Goal: Task Accomplishment & Management: Manage account settings

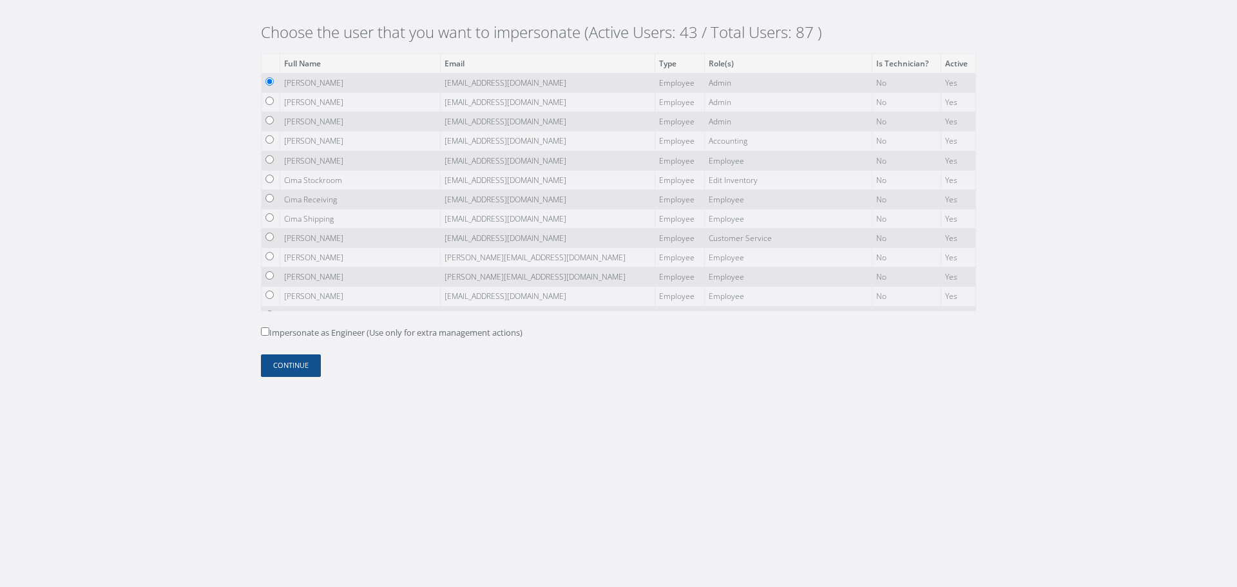
click at [278, 381] on div "Choose the user that you want to impersonate (Active Users: 43 / Total Users: 8…" at bounding box center [618, 204] width 735 height 408
click at [284, 357] on button "Continue" at bounding box center [291, 365] width 60 height 23
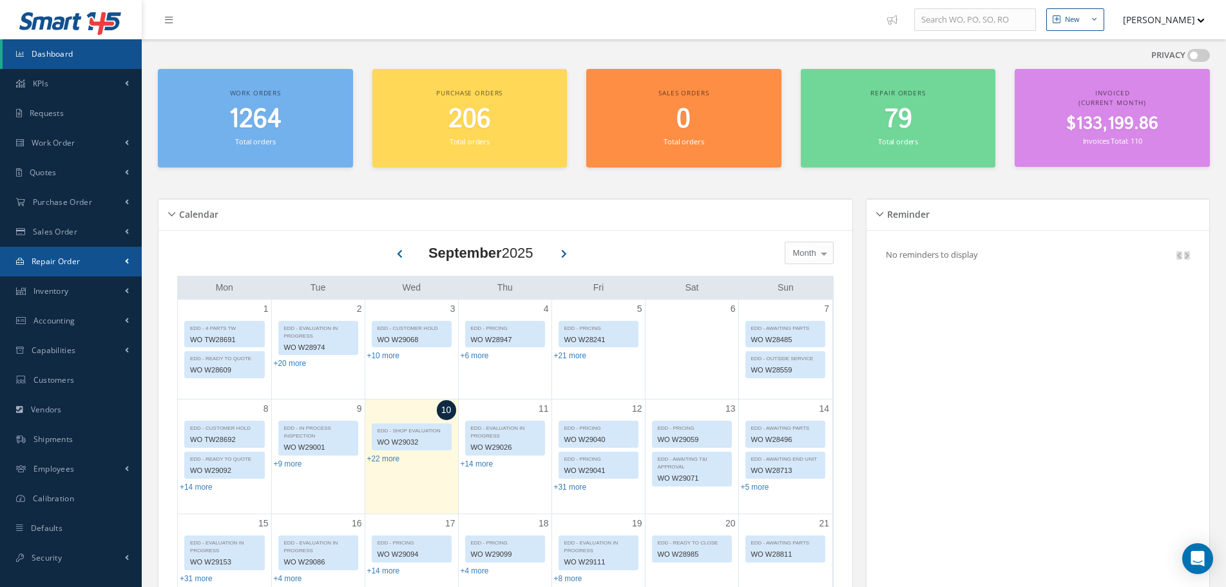
click at [125, 267] on span at bounding box center [127, 261] width 4 height 11
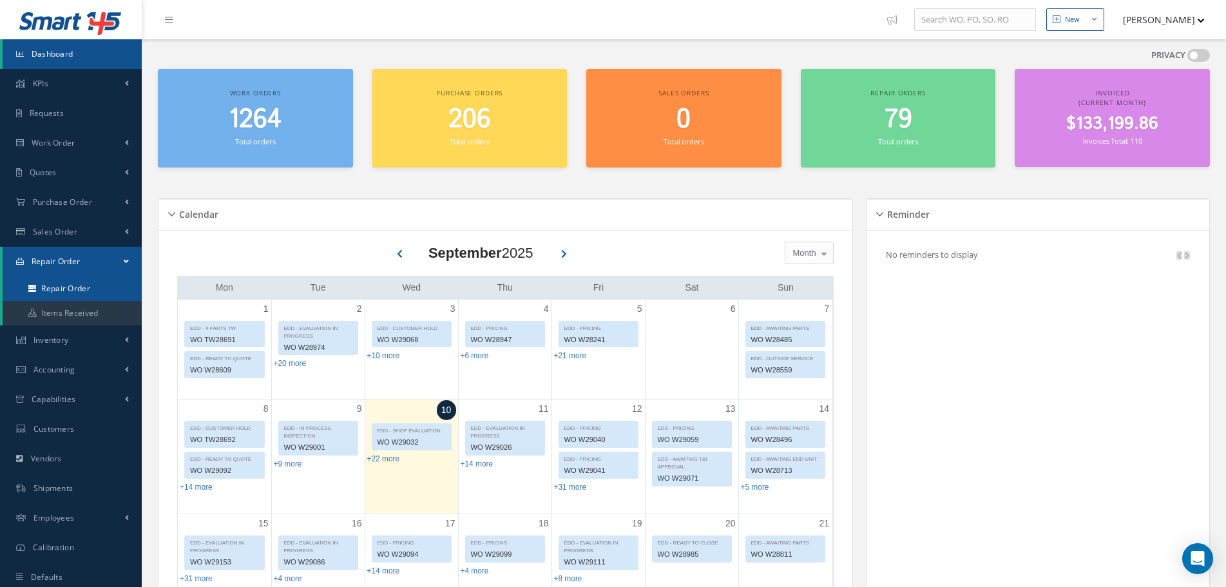
click at [115, 288] on link "Repair Order" at bounding box center [72, 288] width 139 height 24
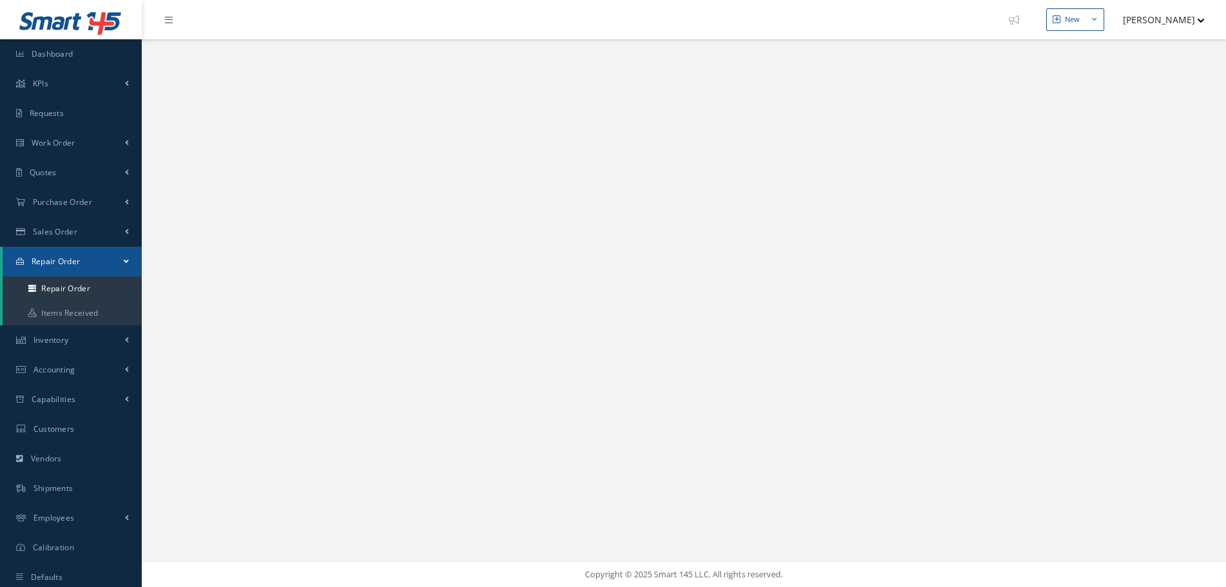
select select "25"
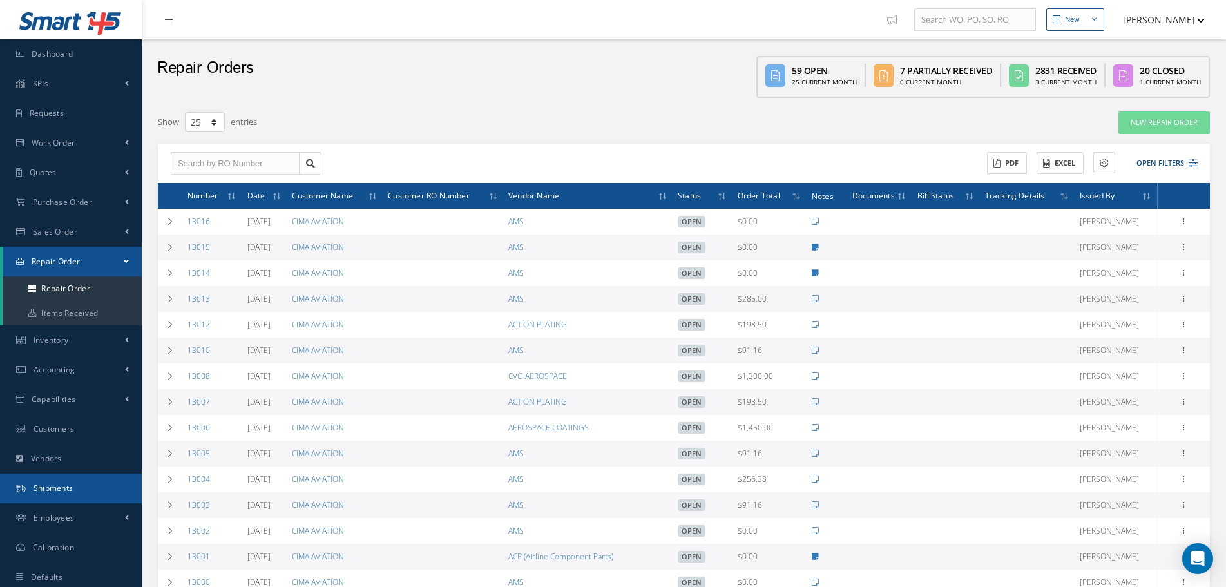
click at [95, 489] on link "Shipments" at bounding box center [71, 489] width 142 height 30
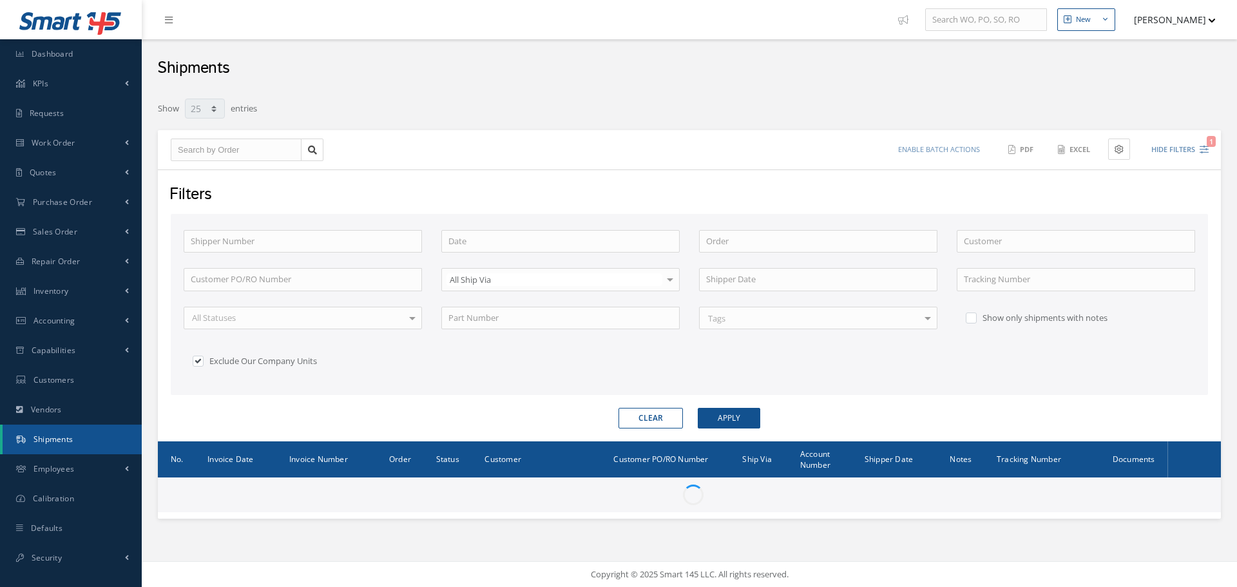
select select "25"
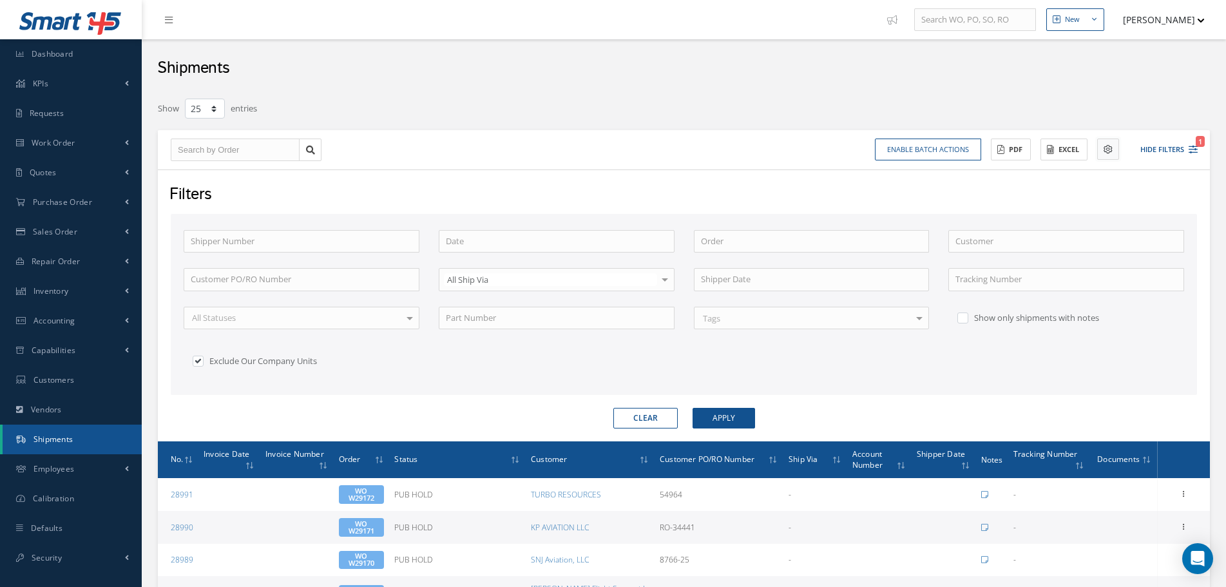
click at [1108, 149] on icon at bounding box center [1108, 149] width 9 height 9
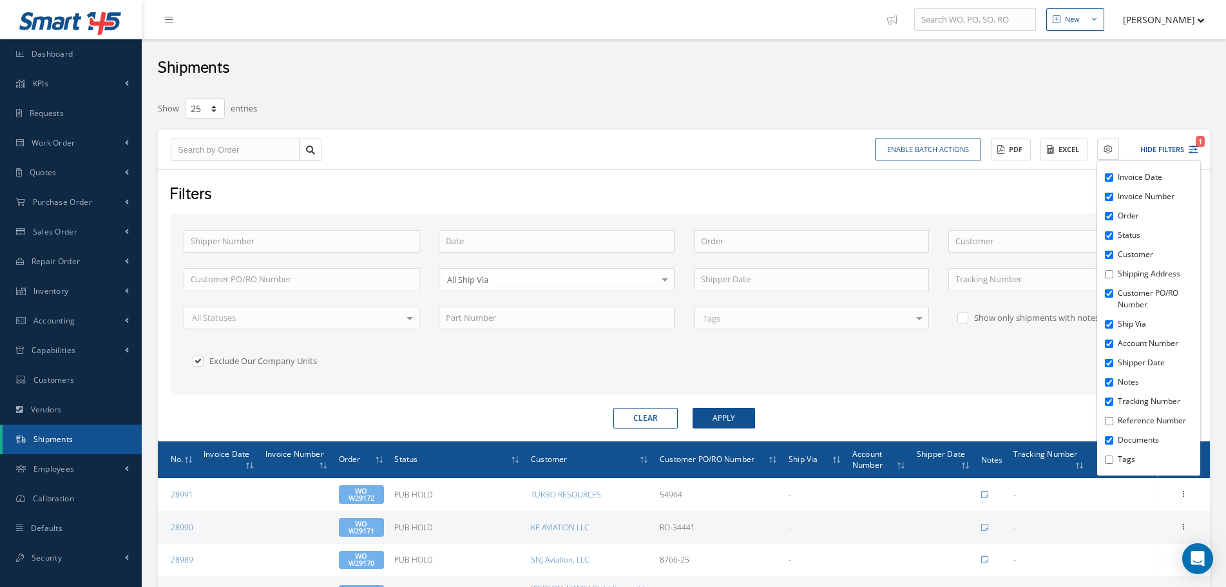
click at [1132, 275] on label "Shipping Address" at bounding box center [1157, 274] width 79 height 12
click at [1113, 275] on input "Shipping Address" at bounding box center [1109, 274] width 8 height 8
checkbox input "true"
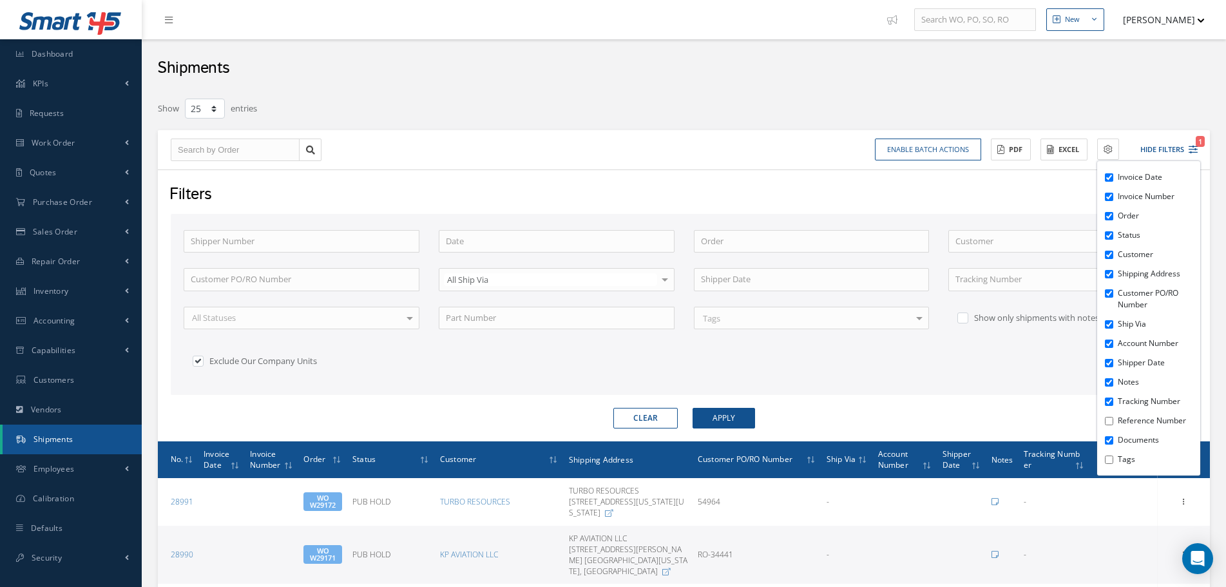
click at [781, 174] on div "Filters Shipper Number Order Customer Customer PO/RO Number All Ship Via All Sh…" at bounding box center [684, 305] width 1052 height 272
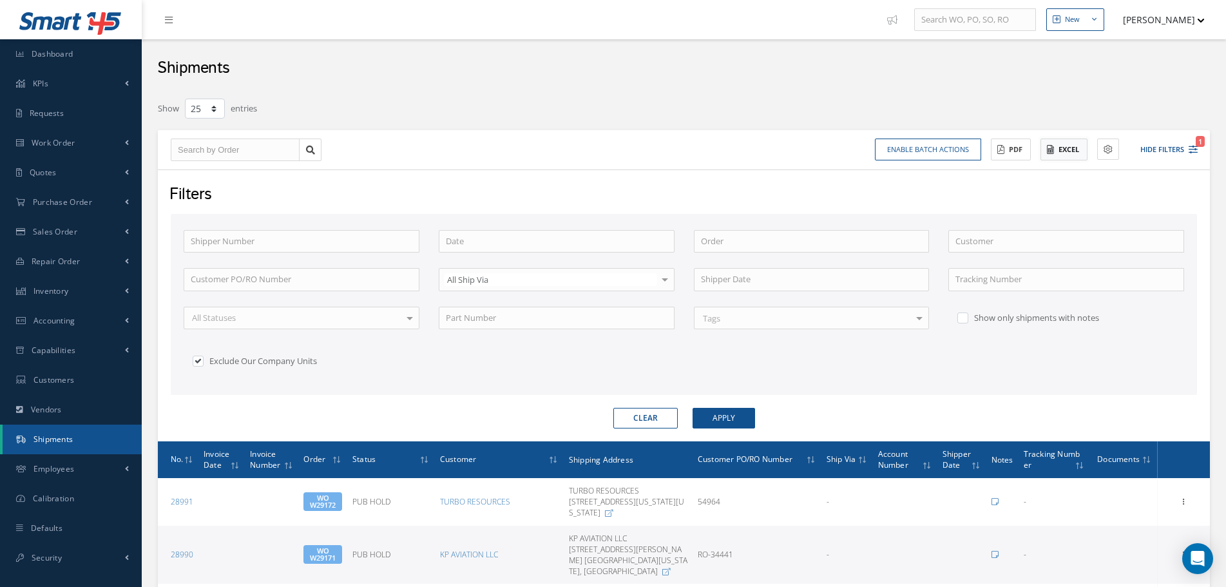
click at [1059, 152] on button "Excel" at bounding box center [1064, 150] width 47 height 23
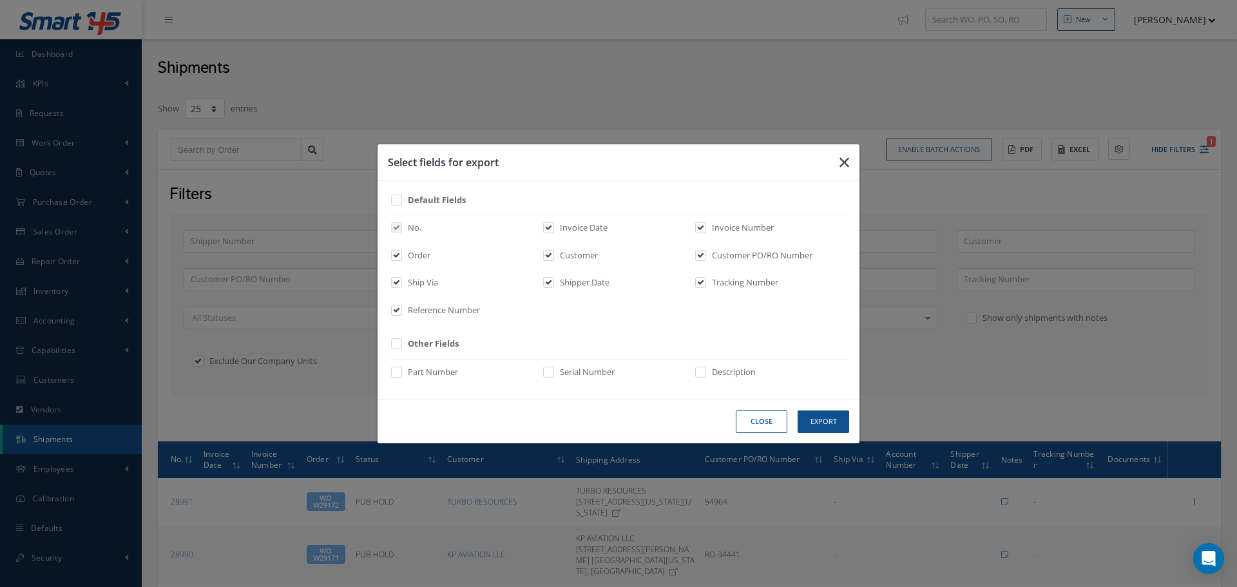
click at [846, 159] on icon "button" at bounding box center [845, 162] width 10 height 15
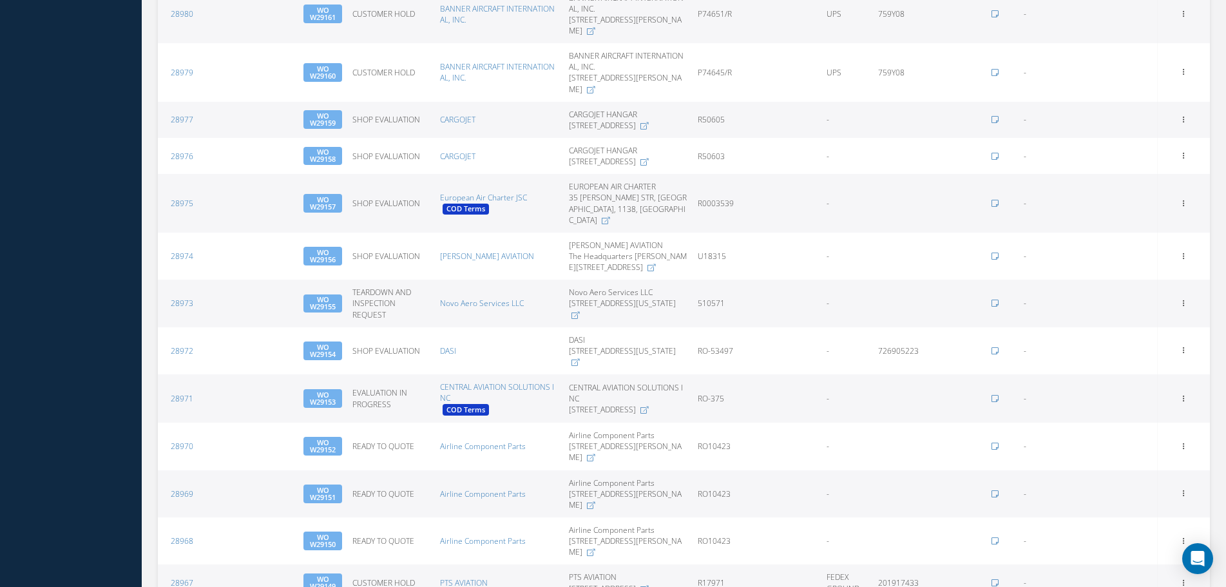
scroll to position [1289, 0]
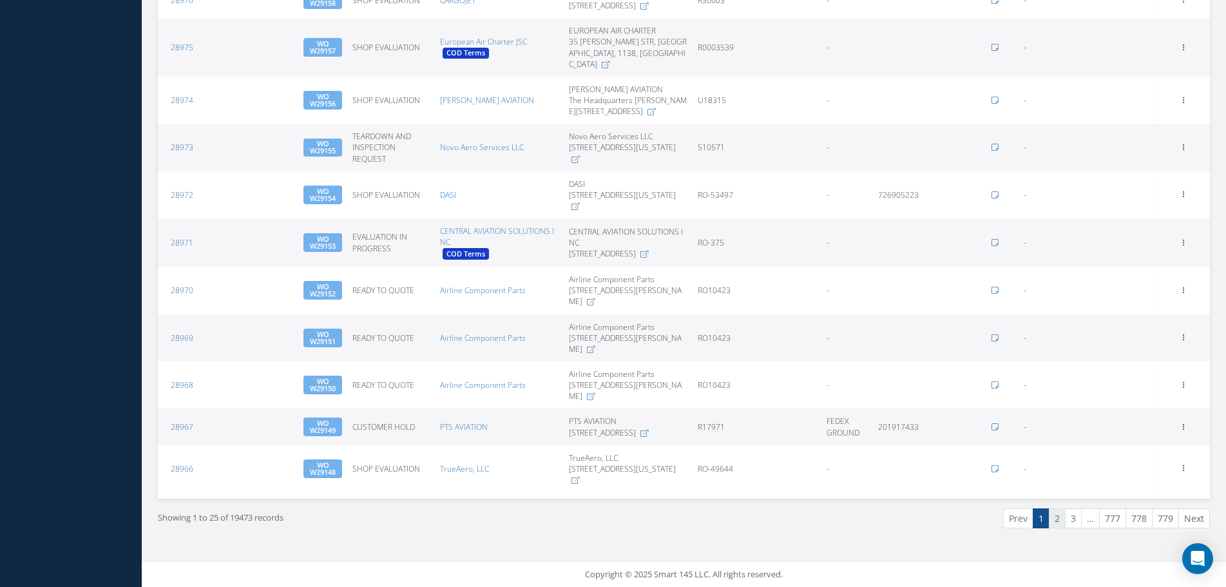
click at [1060, 528] on link "2" at bounding box center [1057, 518] width 17 height 20
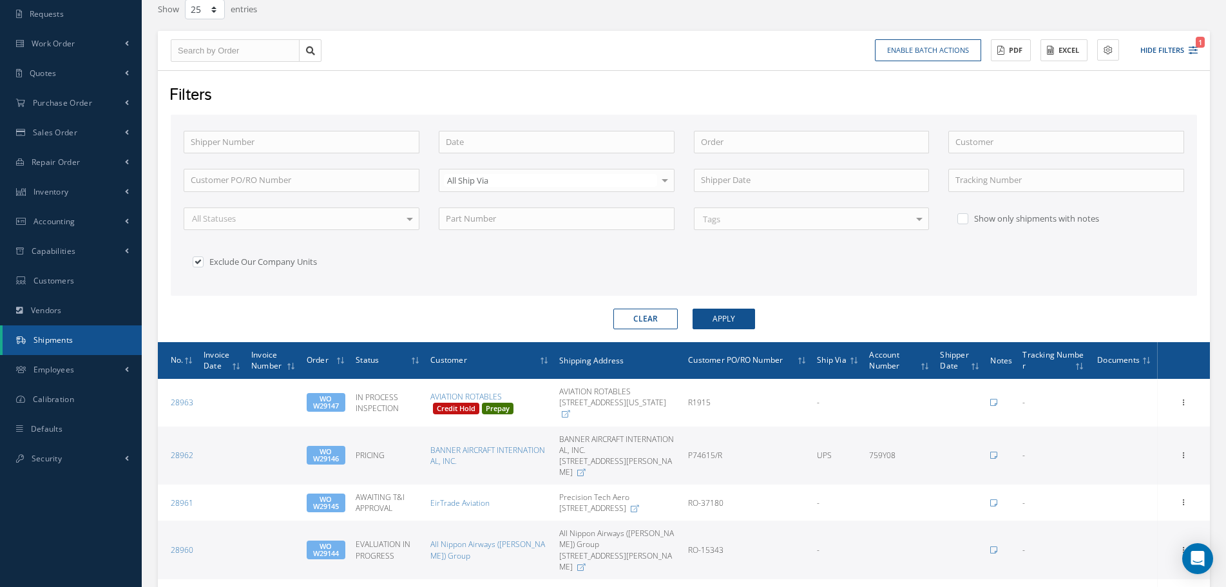
scroll to position [0, 0]
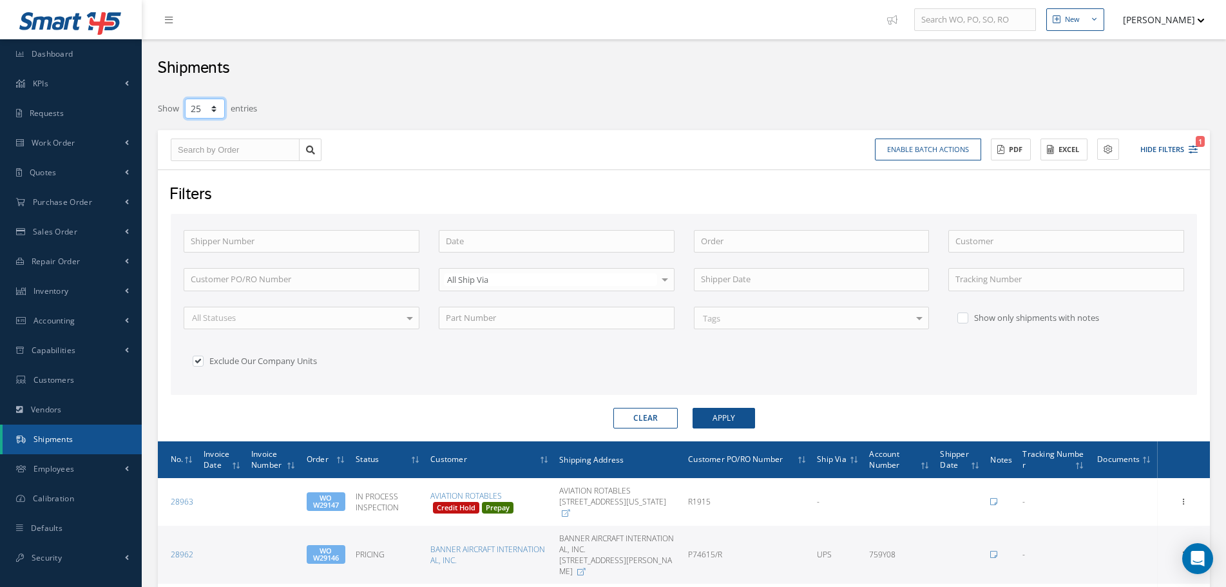
click at [214, 108] on select "10 25 50 100" at bounding box center [205, 109] width 40 height 20
select select "100"
click at [185, 99] on select "10 25 50 100" at bounding box center [205, 109] width 40 height 20
click at [1167, 17] on button "[PERSON_NAME]" at bounding box center [1158, 19] width 94 height 25
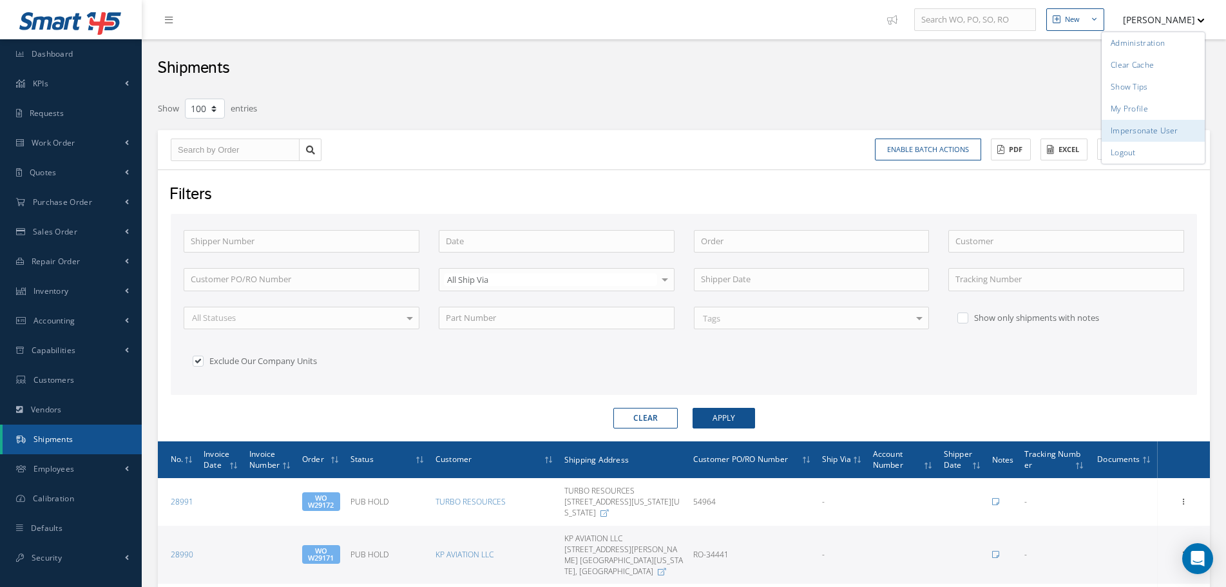
click at [1163, 137] on link "Impersonate User" at bounding box center [1153, 131] width 103 height 22
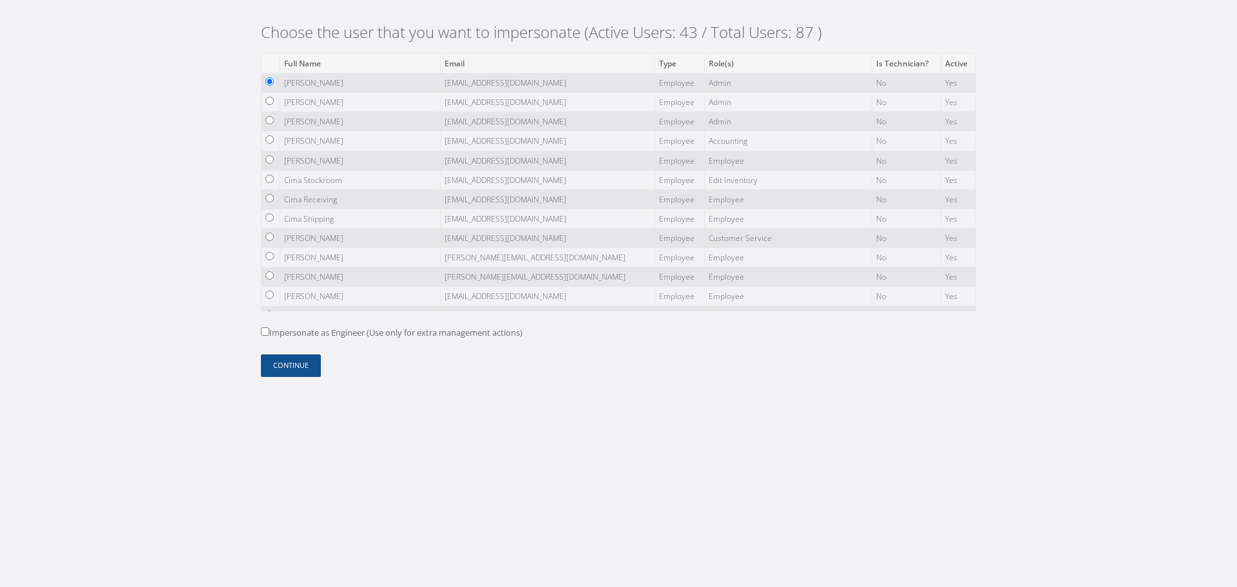
drag, startPoint x: 303, startPoint y: 323, endPoint x: 305, endPoint y: 332, distance: 9.2
click at [303, 324] on form "Full Name Email Type Role(s) Is Technician? Active [PERSON_NAME] [EMAIL_ADDRESS…" at bounding box center [618, 214] width 715 height 323
click at [305, 332] on label "Impersonate as Engineer (Use only for extra management actions)" at bounding box center [392, 333] width 262 height 13
click at [269, 332] on input "Impersonate as Engineer (Use only for extra management actions)" at bounding box center [265, 331] width 8 height 8
checkbox input "true"
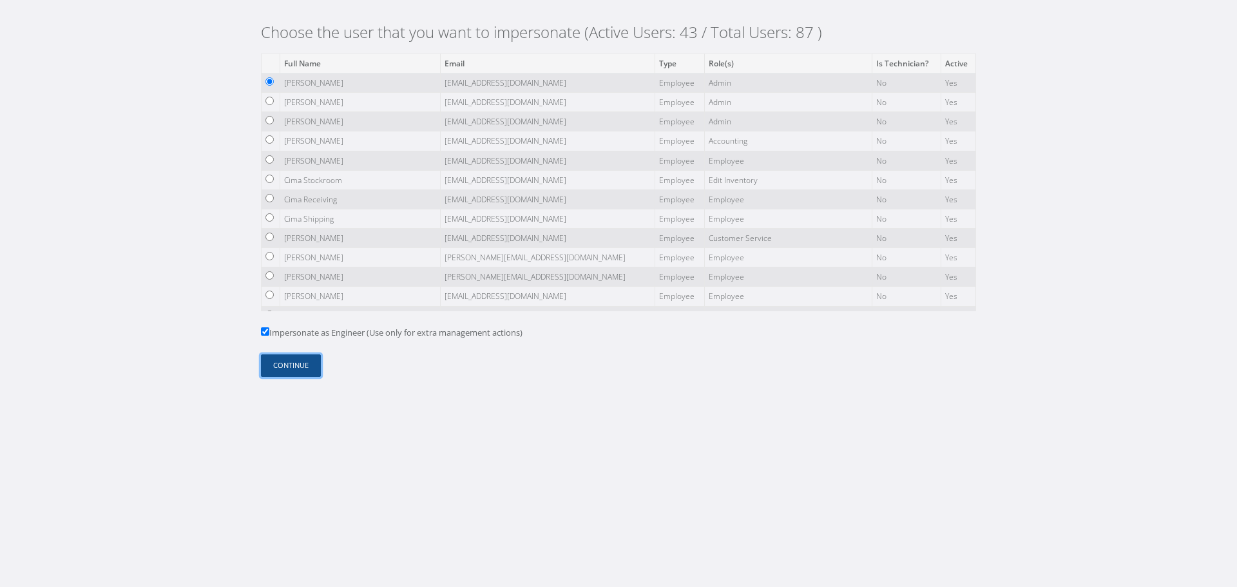
click at [280, 364] on button "Continue" at bounding box center [291, 365] width 60 height 23
